Goal: Find specific page/section: Find specific page/section

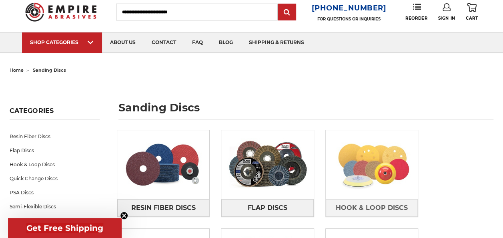
scroll to position [40, 0]
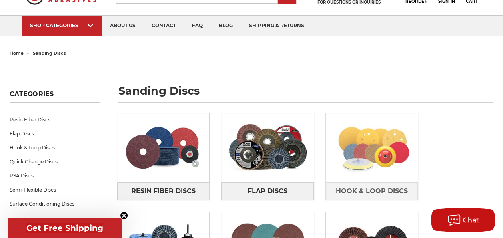
click at [327, 146] on img at bounding box center [371, 147] width 92 height 64
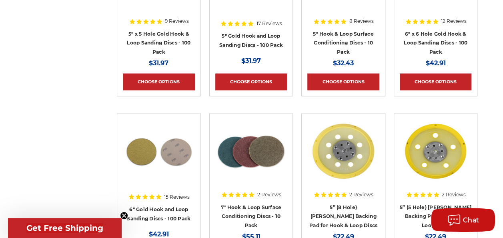
scroll to position [600, 0]
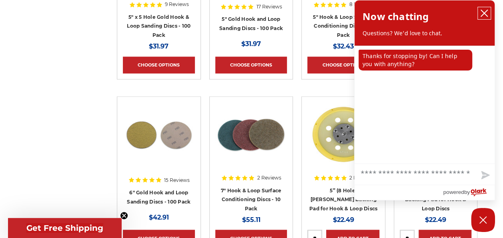
click at [484, 11] on icon "close chatbox" at bounding box center [484, 13] width 8 height 8
